Goal: Task Accomplishment & Management: Manage account settings

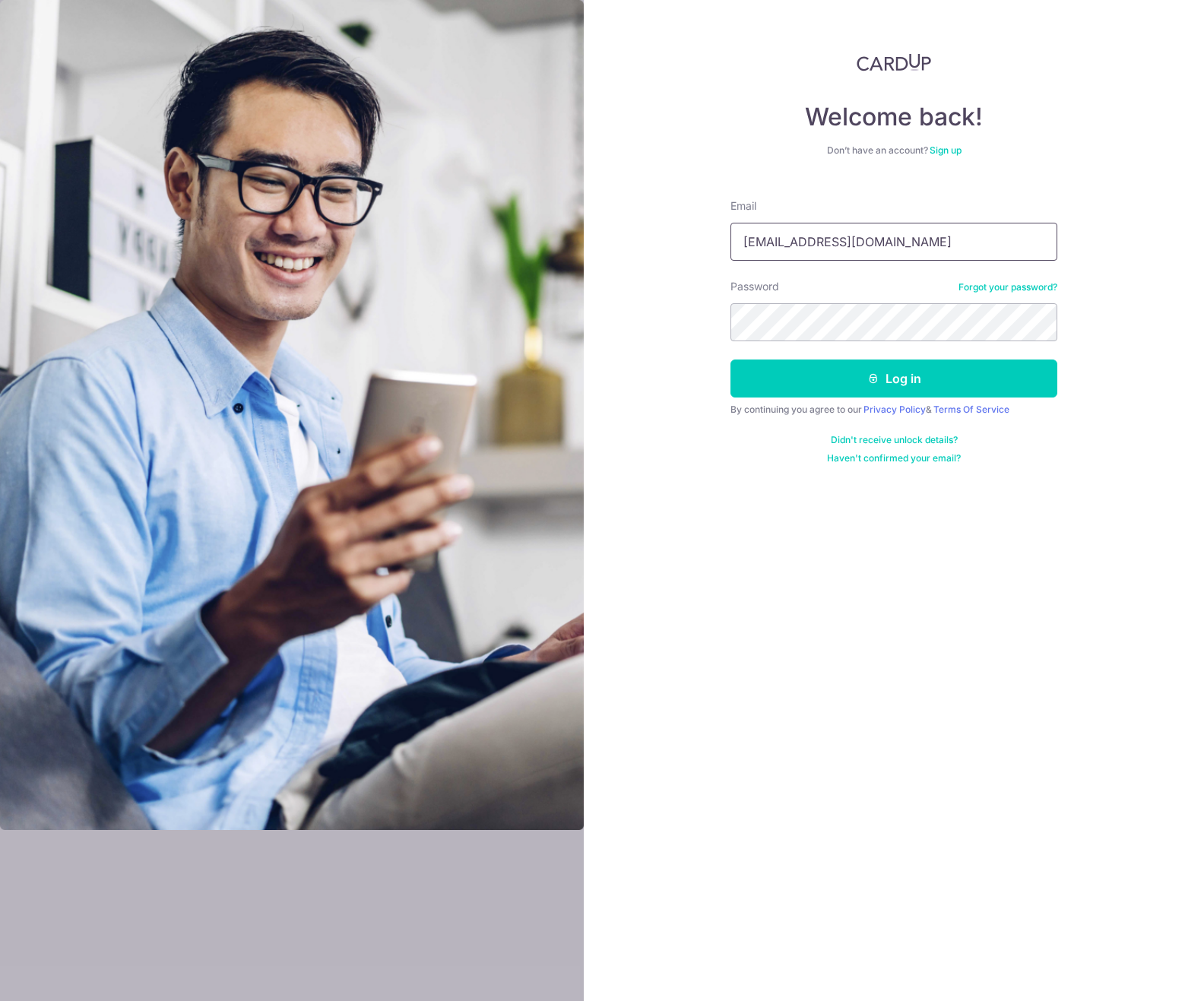
click at [867, 247] on input "accounts@drbiz.com.sg" at bounding box center [893, 241] width 327 height 38
type input "[PERSON_NAME][EMAIL_ADDRESS][PERSON_NAME][DOMAIN_NAME]"
click at [930, 376] on button "Log in" at bounding box center [893, 378] width 327 height 38
